Goal: Register for event/course

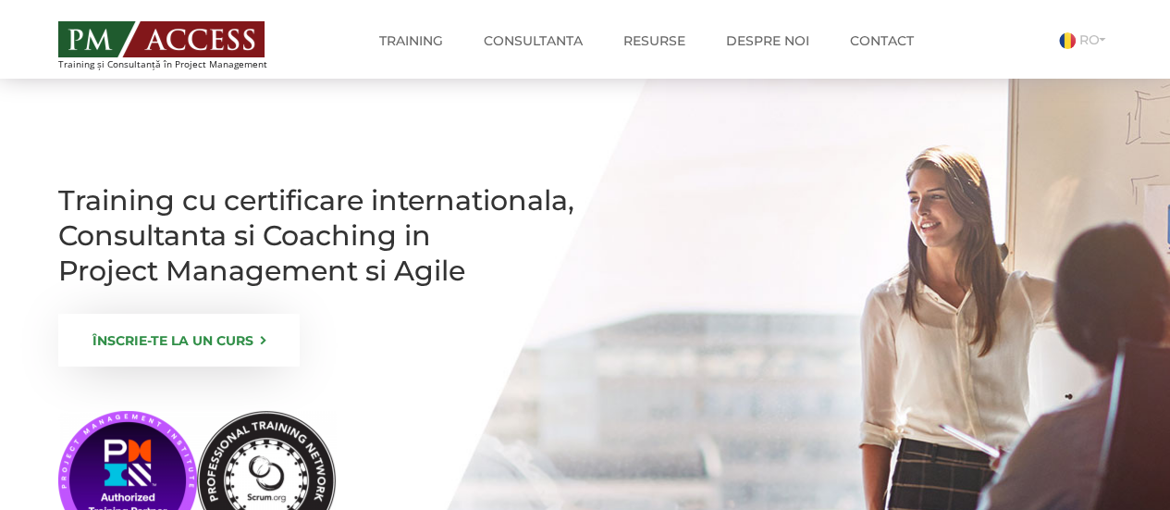
click at [170, 366] on link "ÎNSCRIE-TE LA UN CURS" at bounding box center [178, 339] width 241 height 53
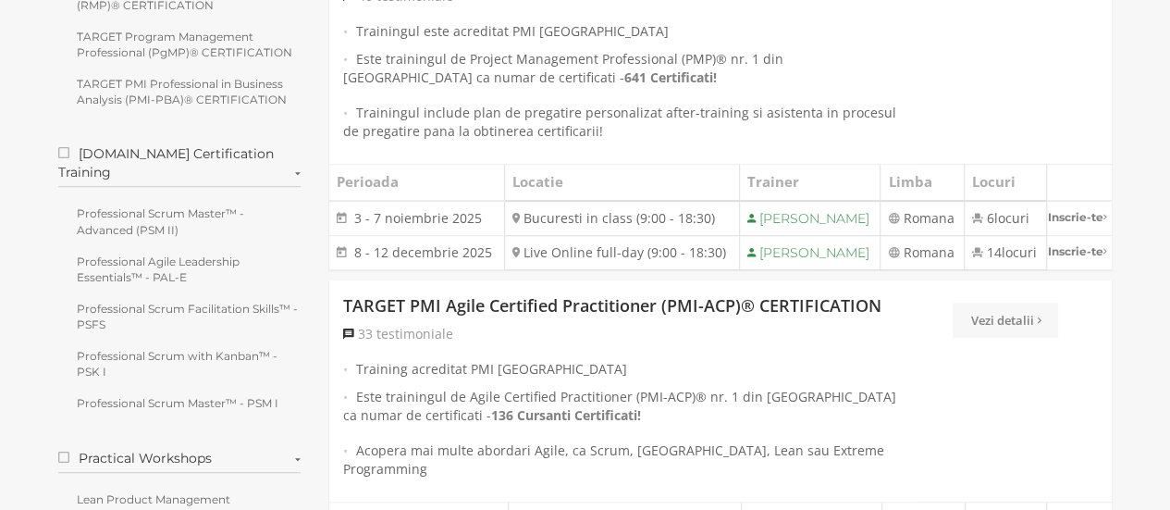
scroll to position [370, 0]
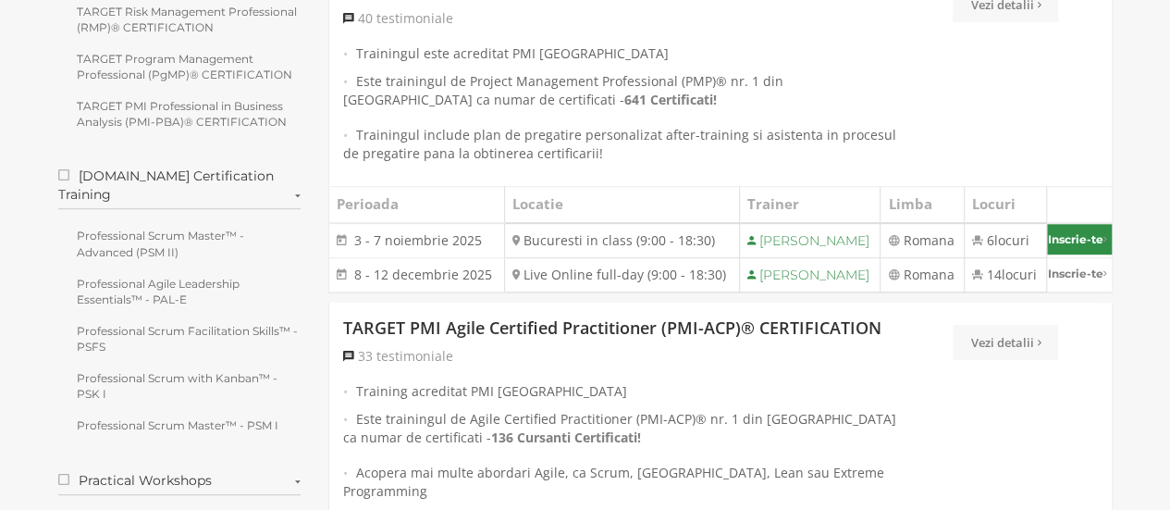
click at [1067, 242] on link "Inscrie-te" at bounding box center [1079, 239] width 65 height 31
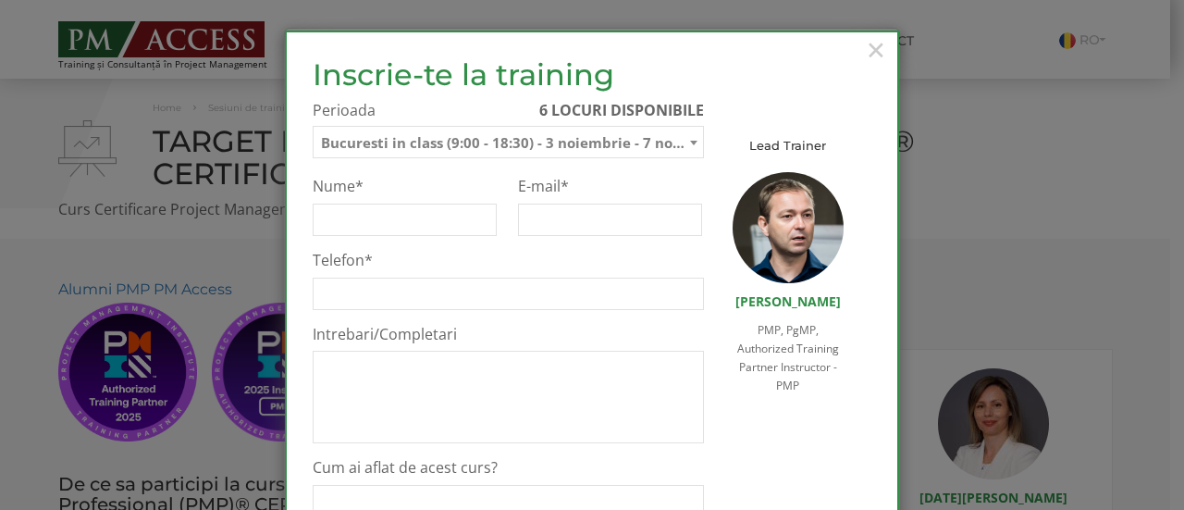
select select "Bucuresti in class (9:00 - 18:30) - 3 noiembrie - 7 noiembrie 2025"
click at [873, 53] on span "×" at bounding box center [876, 49] width 24 height 51
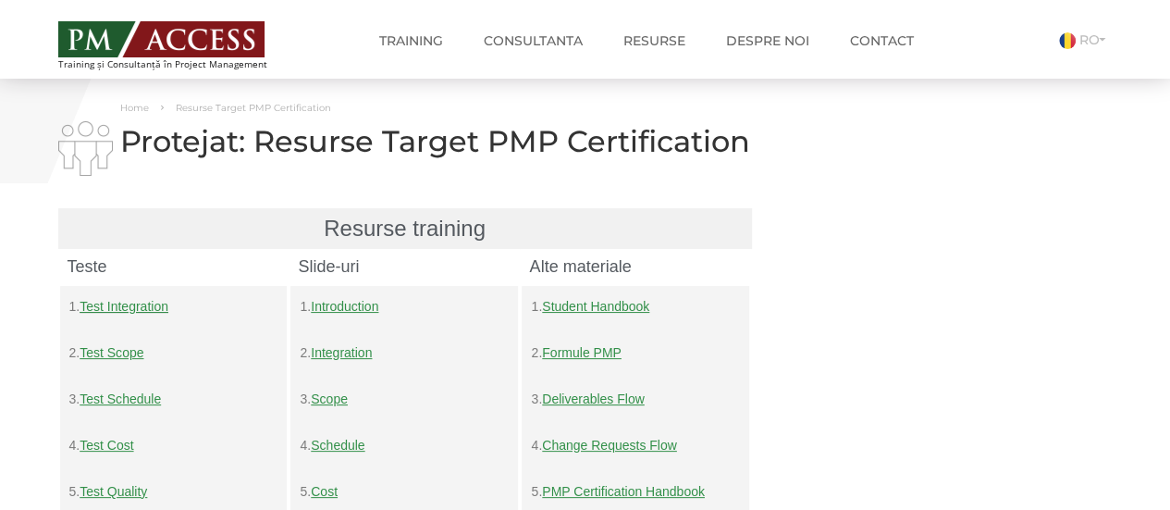
click at [187, 45] on img at bounding box center [161, 39] width 206 height 36
